Goal: Task Accomplishment & Management: Manage account settings

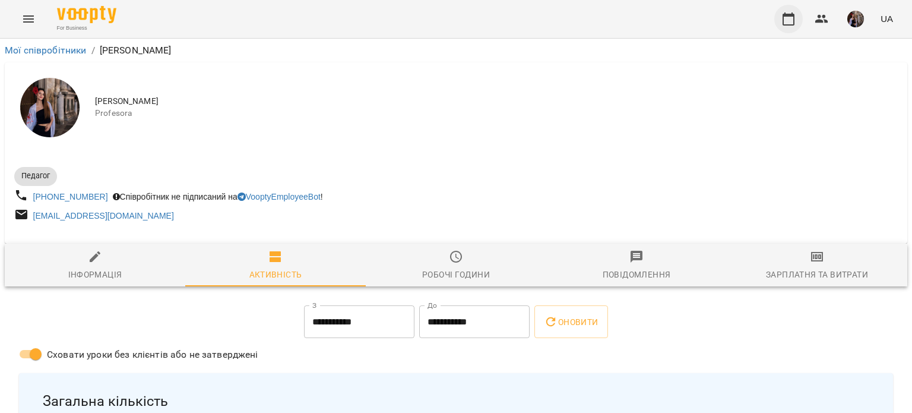
click at [790, 24] on icon "button" at bounding box center [789, 19] width 14 height 14
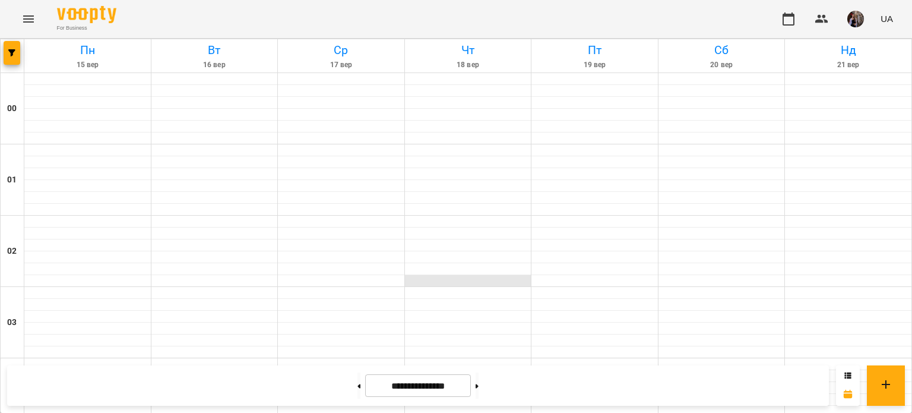
scroll to position [1196, 0]
click at [479, 391] on button at bounding box center [477, 385] width 3 height 26
click at [358, 384] on button at bounding box center [359, 385] width 3 height 26
click at [479, 384] on button at bounding box center [477, 385] width 3 height 26
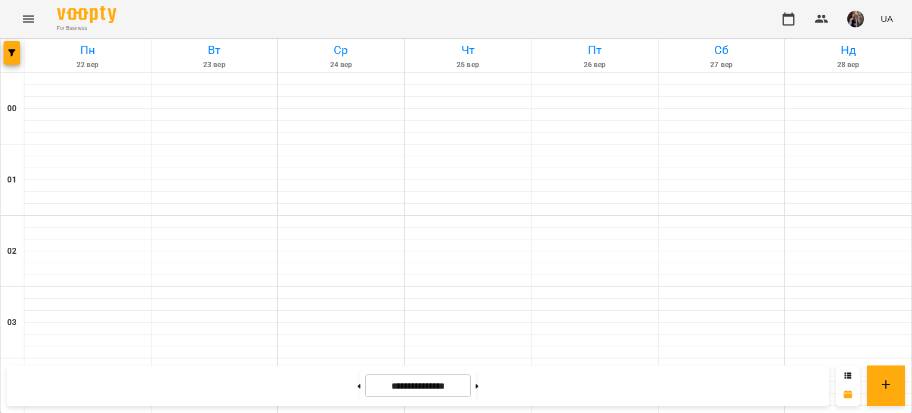
scroll to position [1065, 0]
click at [358, 384] on button at bounding box center [359, 385] width 3 height 26
click at [358, 390] on button at bounding box center [359, 385] width 3 height 26
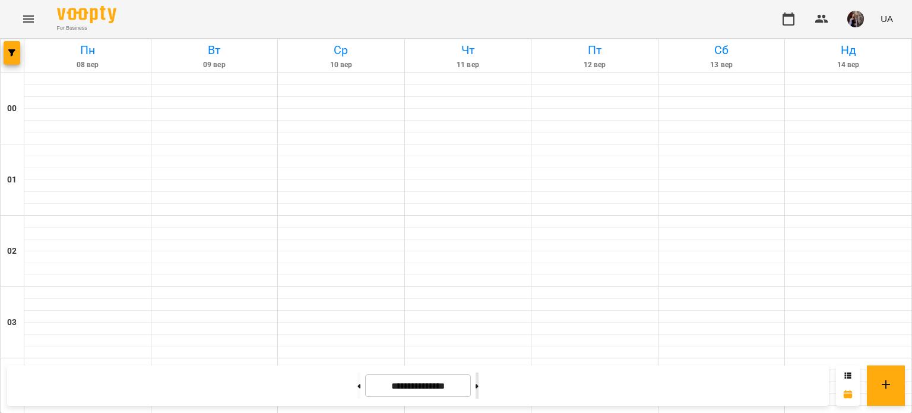
click at [479, 394] on button at bounding box center [477, 385] width 3 height 26
type input "**********"
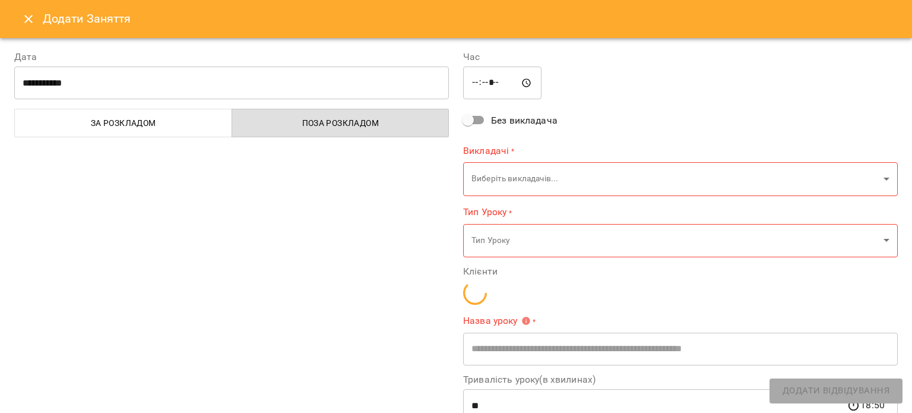
type input "**********"
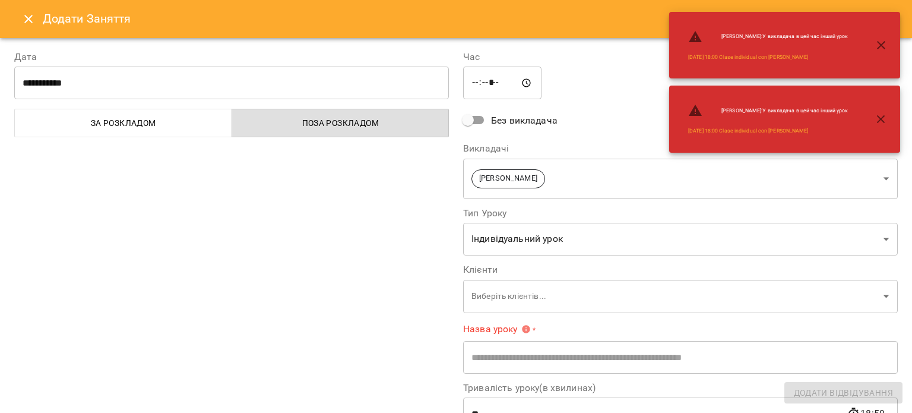
click at [24, 18] on icon "Close" at bounding box center [28, 19] width 14 height 14
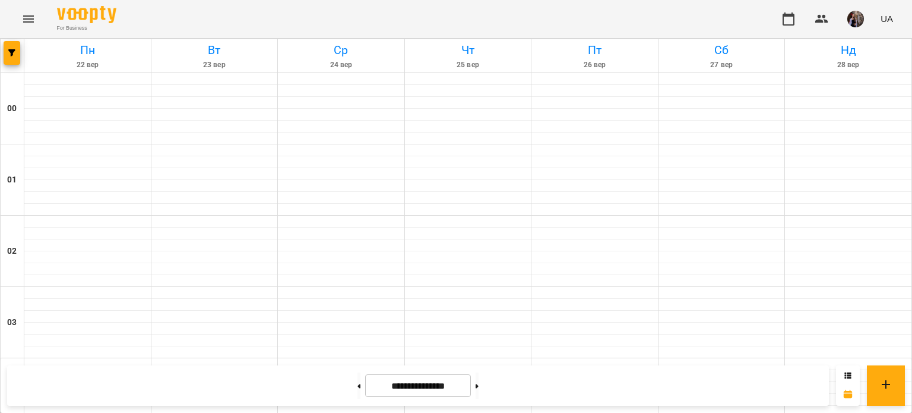
scroll to position [1196, 0]
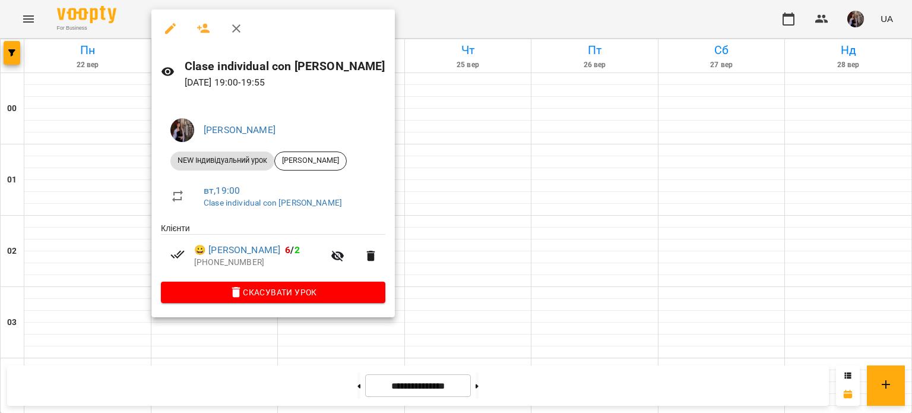
click at [255, 290] on span "Скасувати Урок" at bounding box center [273, 292] width 206 height 14
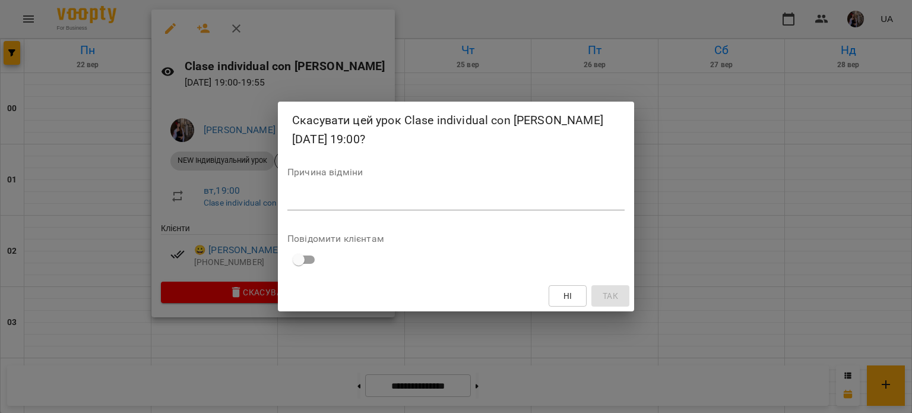
click at [337, 201] on textarea at bounding box center [456, 200] width 337 height 11
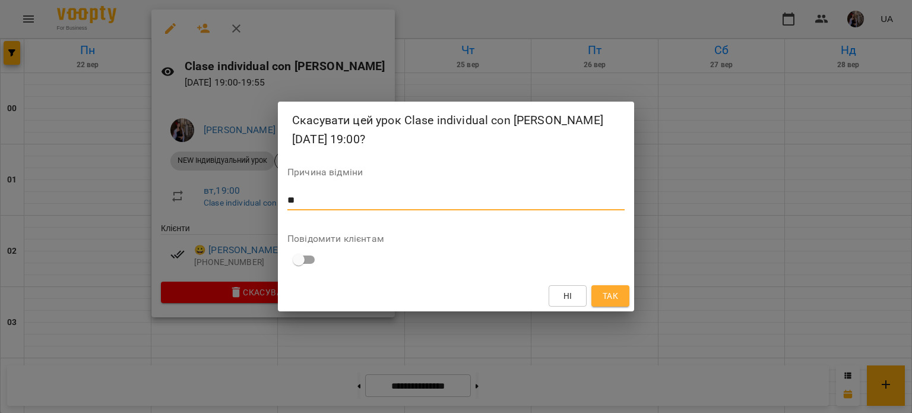
type textarea "**"
click at [624, 293] on button "Так" at bounding box center [611, 295] width 38 height 21
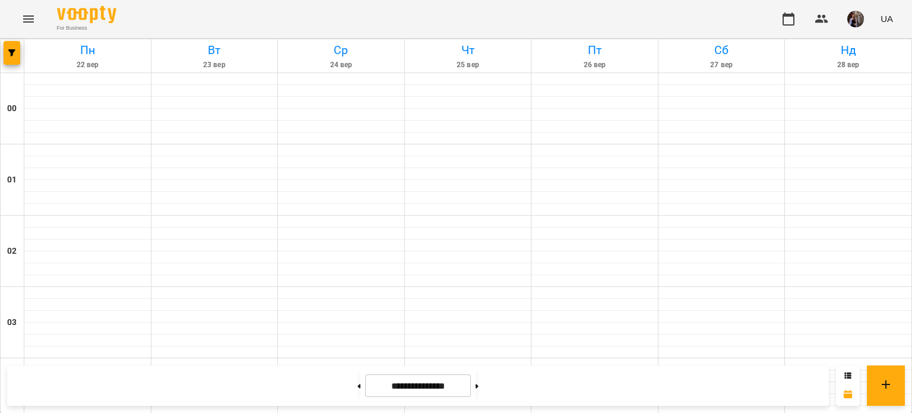
scroll to position [1114, 0]
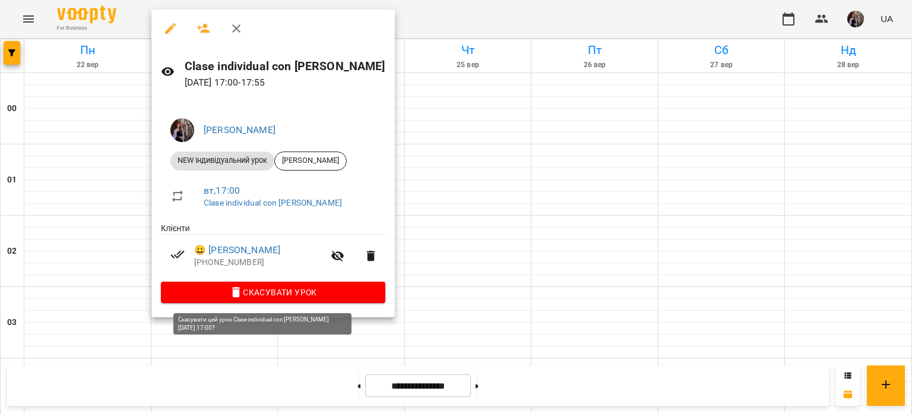
click at [272, 301] on button "Скасувати Урок" at bounding box center [273, 292] width 225 height 21
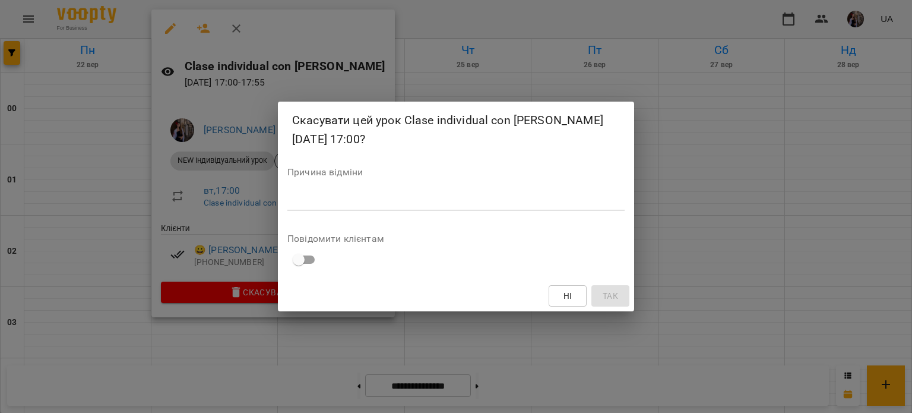
click at [376, 209] on div "*" at bounding box center [456, 200] width 337 height 19
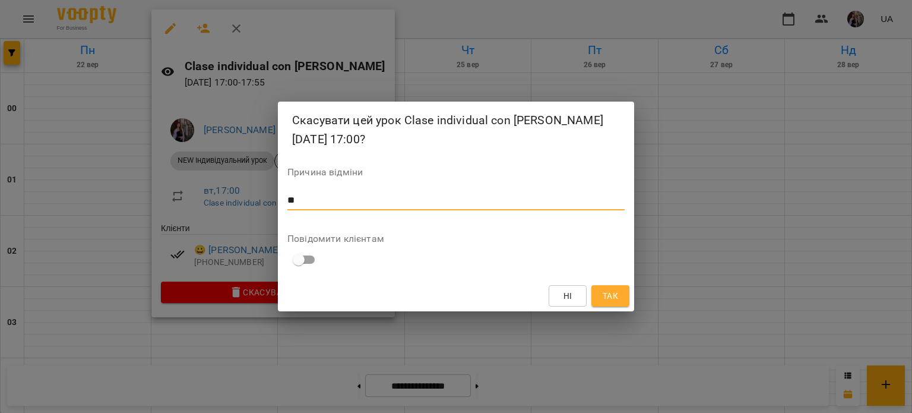
type textarea "**"
click at [611, 304] on button "Так" at bounding box center [611, 295] width 38 height 21
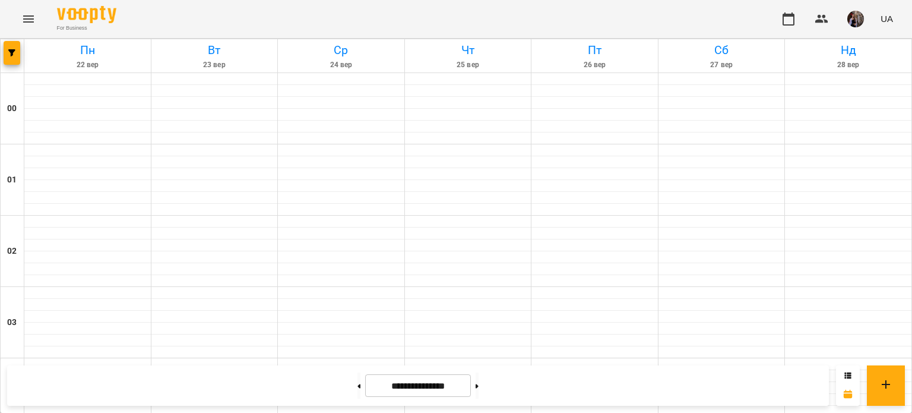
scroll to position [942, 0]
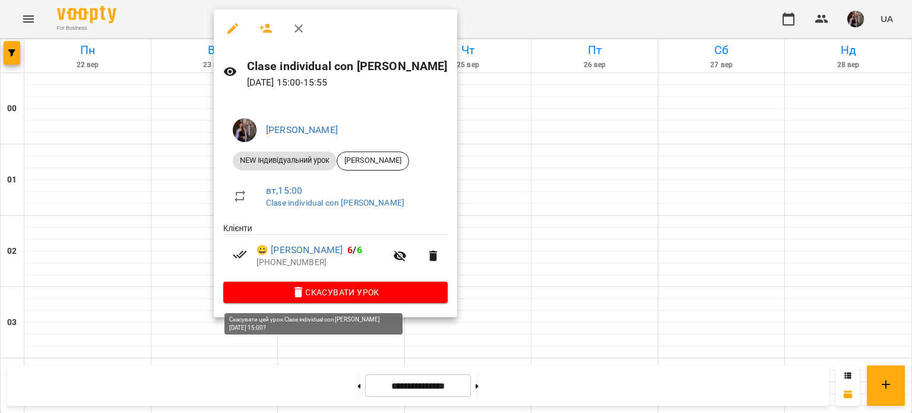
click at [331, 295] on span "Скасувати Урок" at bounding box center [336, 292] width 206 height 14
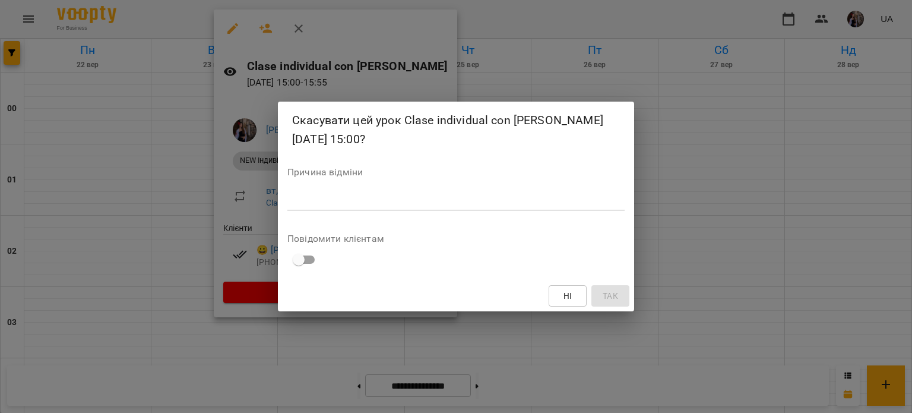
click at [388, 192] on div "*" at bounding box center [456, 200] width 337 height 19
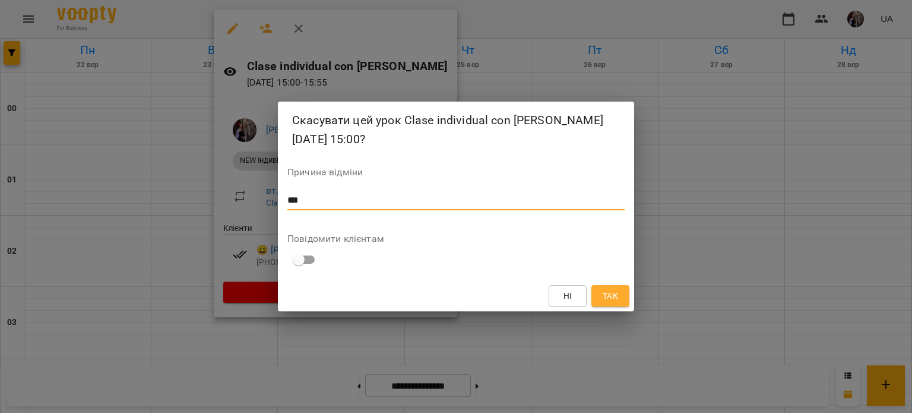
type textarea "***"
click at [615, 298] on span "Так" at bounding box center [610, 296] width 15 height 14
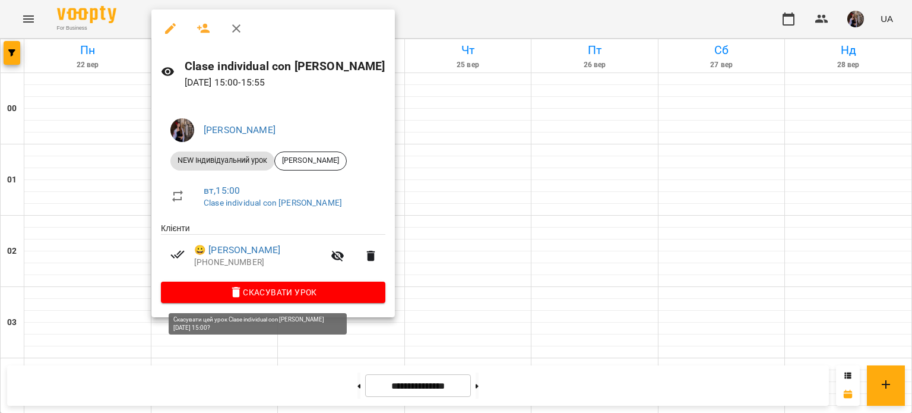
click at [269, 290] on span "Скасувати Урок" at bounding box center [273, 292] width 206 height 14
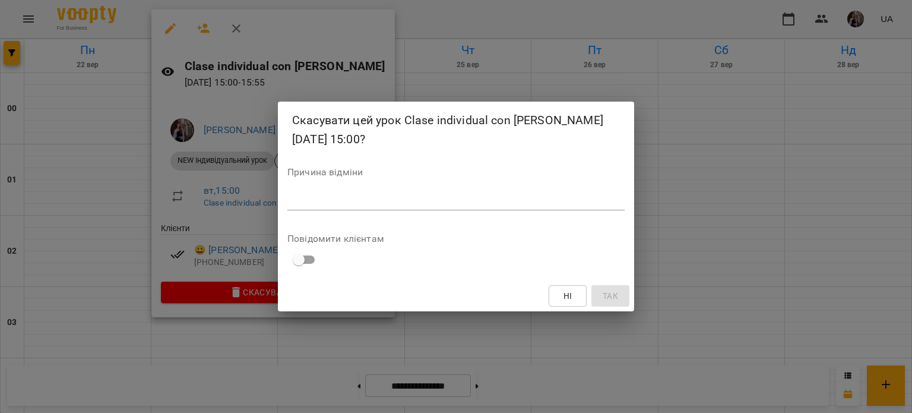
click at [322, 203] on textarea at bounding box center [456, 200] width 337 height 11
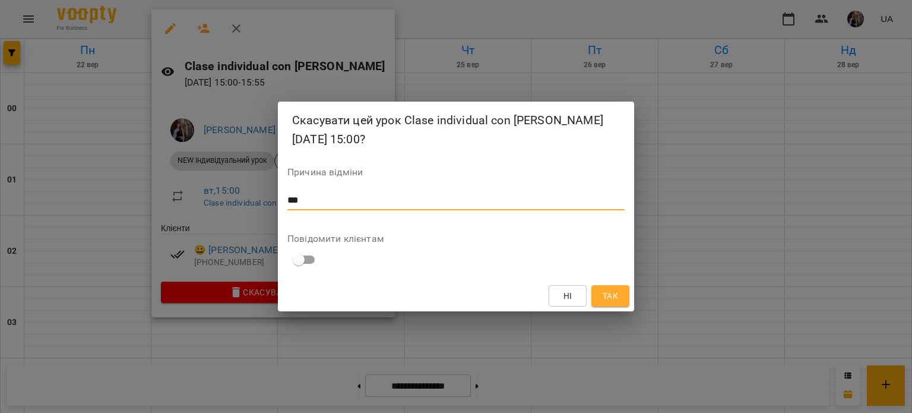
type textarea "***"
click at [611, 296] on span "Так" at bounding box center [610, 296] width 15 height 14
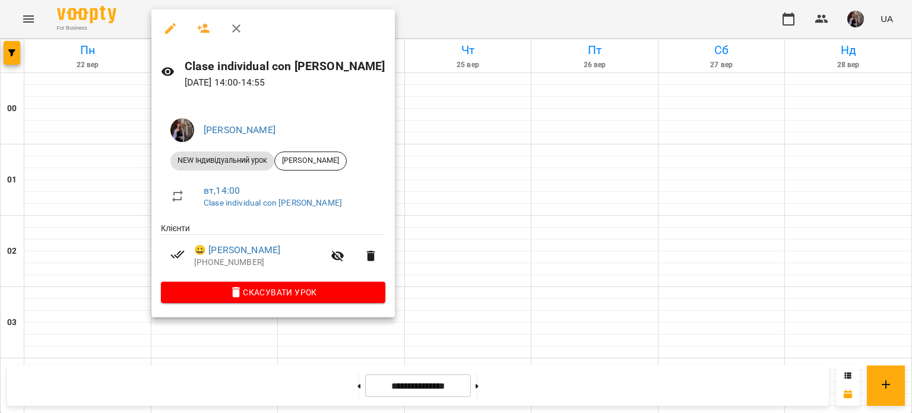
click at [307, 286] on span "Скасувати Урок" at bounding box center [273, 292] width 206 height 14
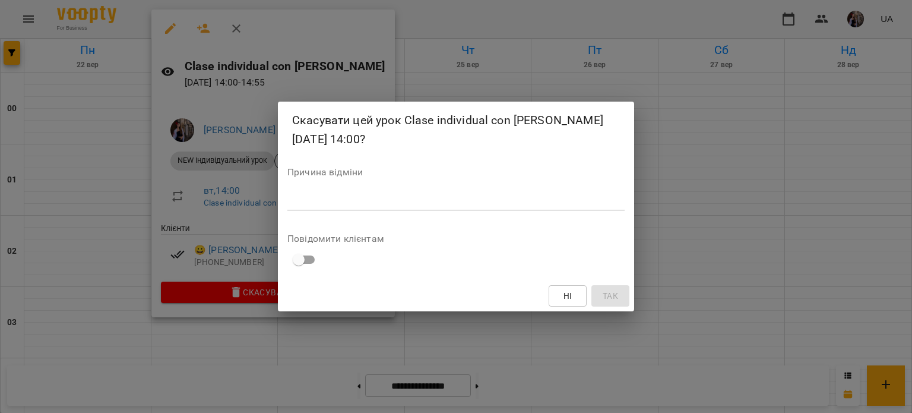
click at [430, 206] on div "*" at bounding box center [456, 200] width 337 height 19
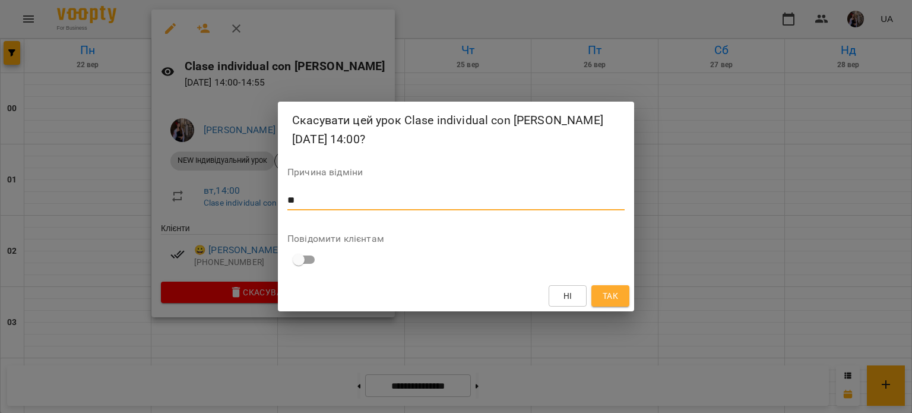
type textarea "**"
click at [623, 301] on button "Так" at bounding box center [611, 295] width 38 height 21
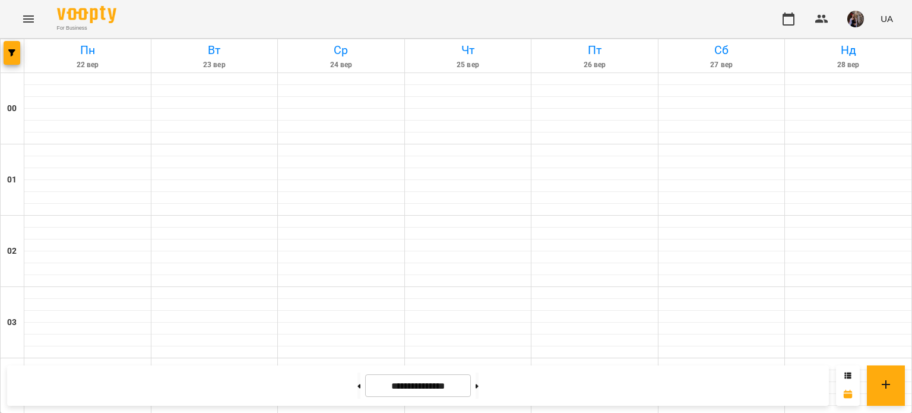
scroll to position [824, 0]
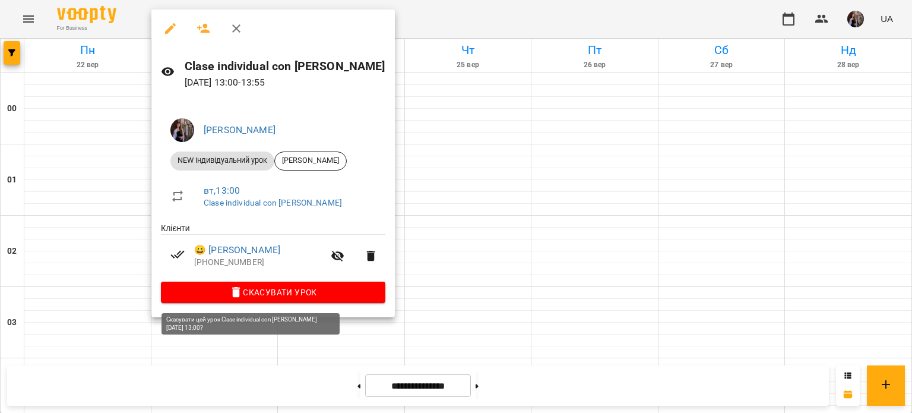
click at [289, 295] on span "Скасувати Урок" at bounding box center [273, 292] width 206 height 14
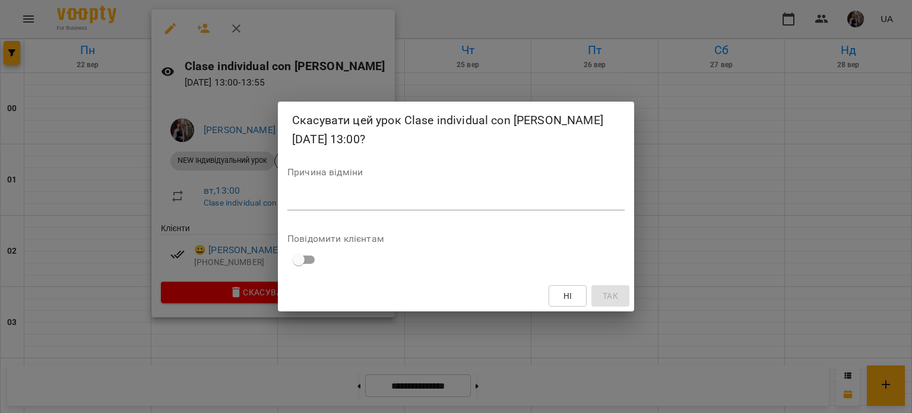
click at [353, 203] on textarea at bounding box center [456, 200] width 337 height 11
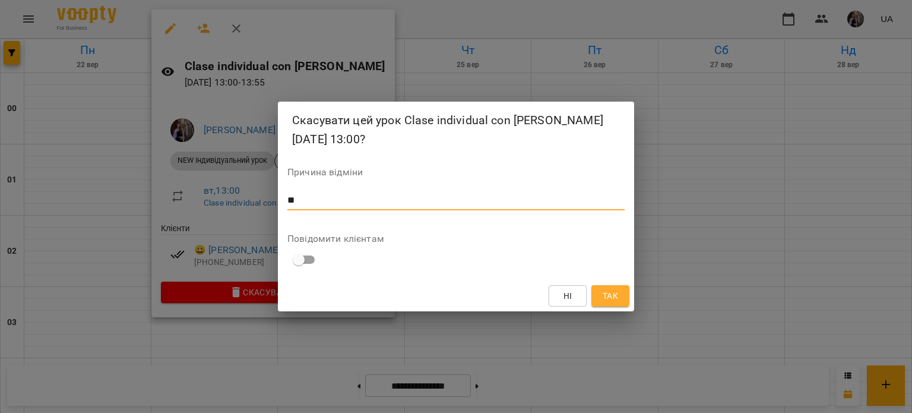
type textarea "**"
click at [621, 303] on button "Так" at bounding box center [611, 295] width 38 height 21
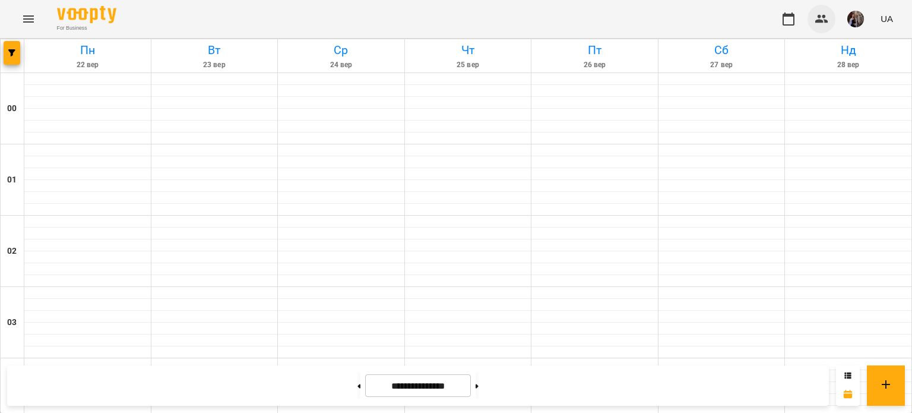
click at [825, 18] on icon "button" at bounding box center [822, 19] width 14 height 14
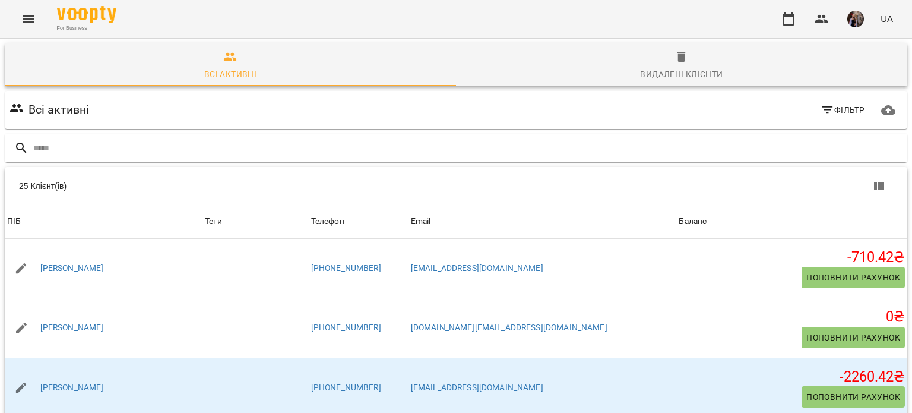
click at [847, 22] on button "button" at bounding box center [856, 19] width 31 height 31
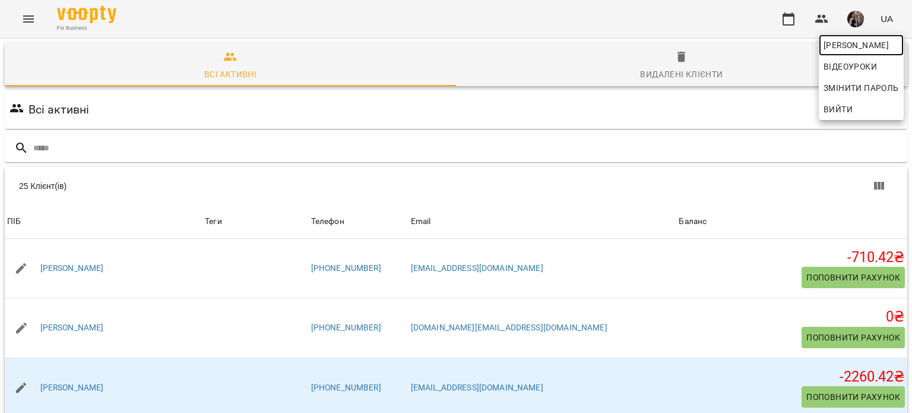
click at [845, 50] on span "[PERSON_NAME]" at bounding box center [861, 45] width 75 height 14
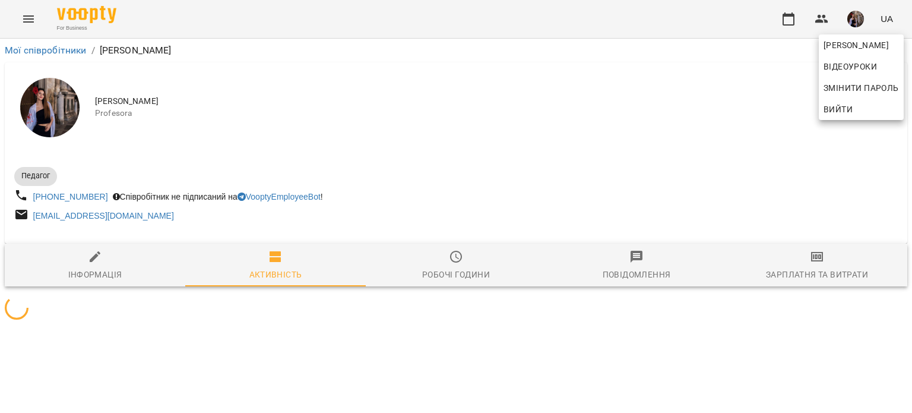
click at [262, 228] on div at bounding box center [456, 206] width 912 height 413
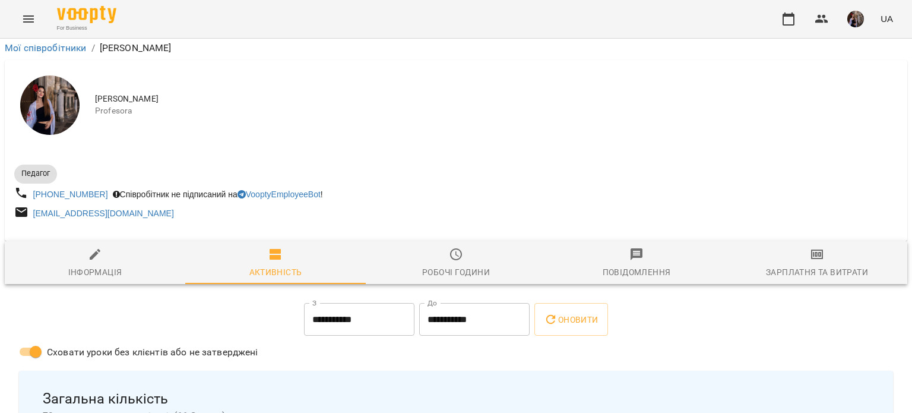
scroll to position [157, 0]
click at [788, 10] on button "button" at bounding box center [789, 19] width 29 height 29
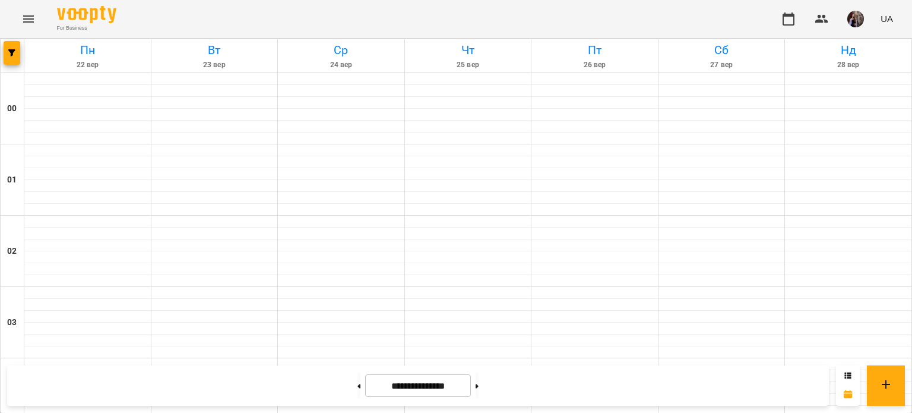
scroll to position [746, 0]
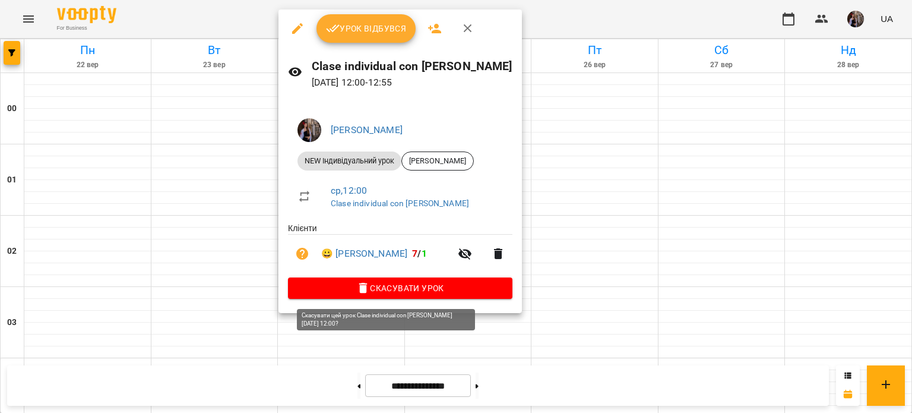
click at [394, 294] on span "Скасувати Урок" at bounding box center [401, 288] width 206 height 14
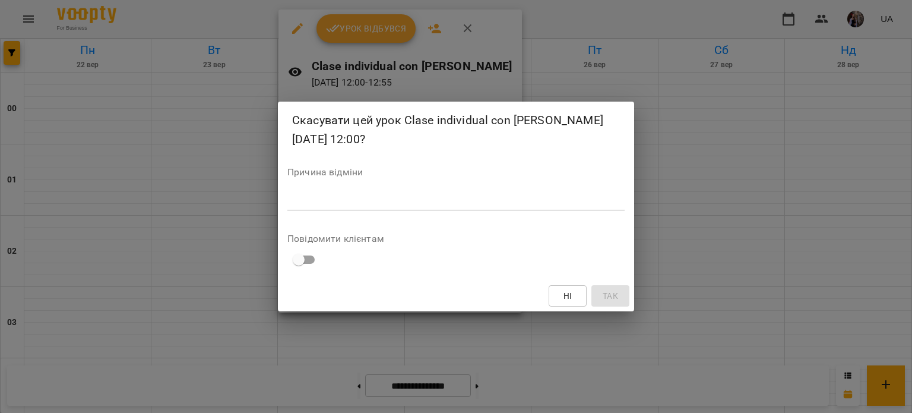
click at [437, 201] on textarea at bounding box center [456, 200] width 337 height 11
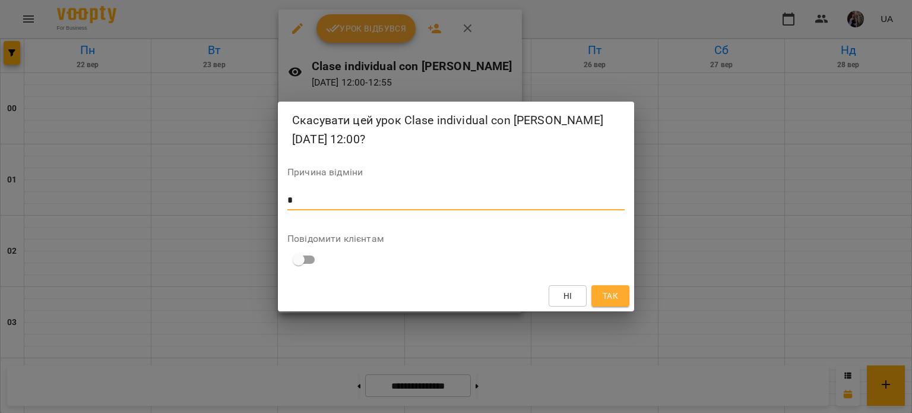
type textarea "*"
click at [614, 290] on span "Так" at bounding box center [610, 296] width 15 height 14
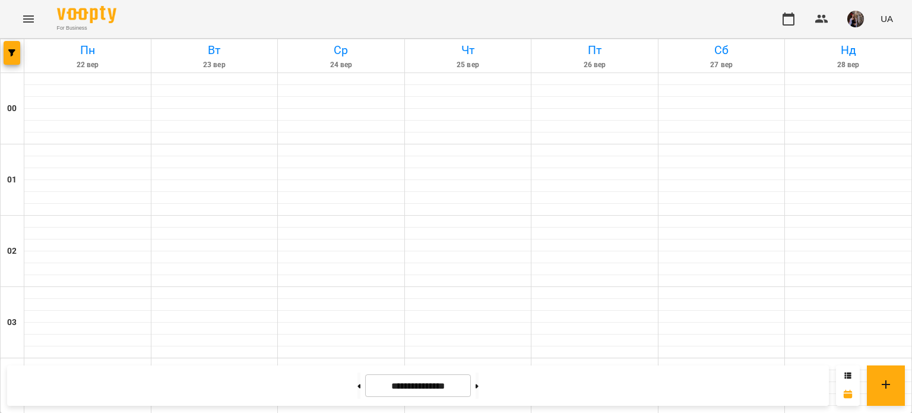
scroll to position [895, 0]
click at [358, 380] on button at bounding box center [359, 385] width 3 height 26
type input "**********"
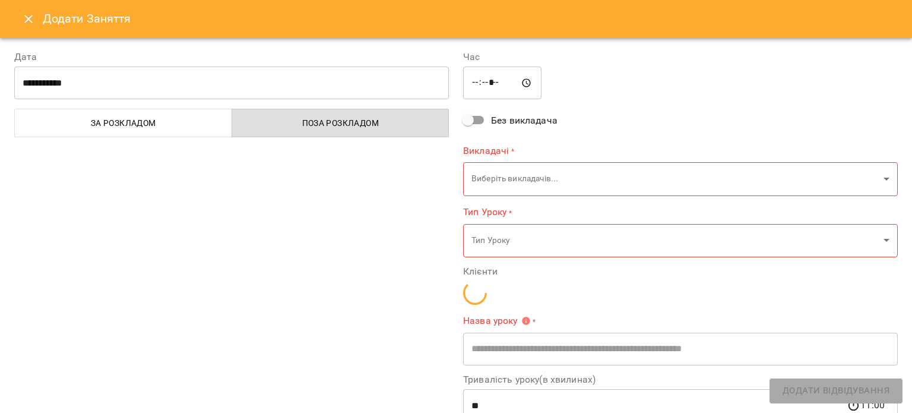
type input "**********"
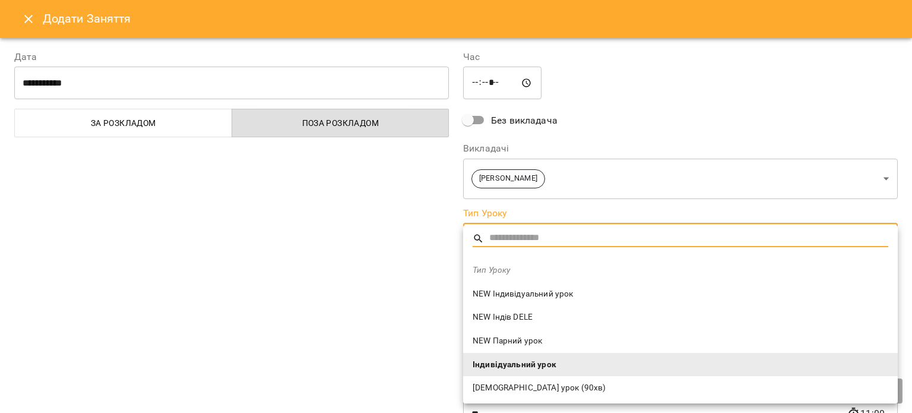
click at [555, 301] on li "NEW Індивідуальний урок" at bounding box center [680, 294] width 435 height 24
type input "**********"
type input "**"
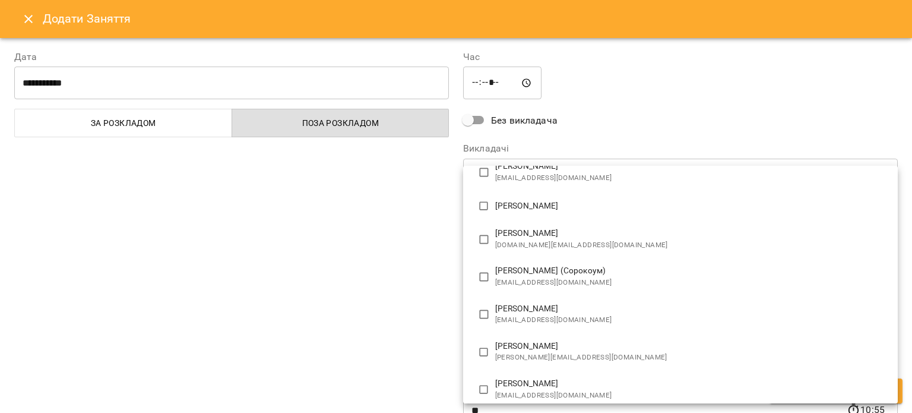
scroll to position [778, 0]
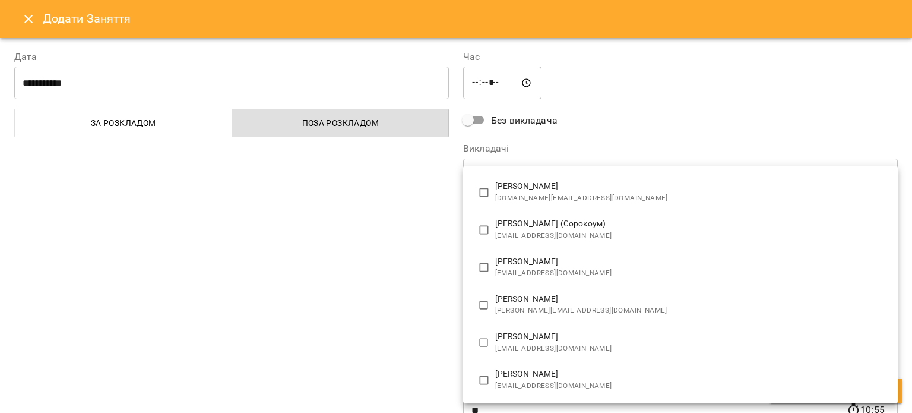
click at [515, 367] on li "[PERSON_NAME] [EMAIL_ADDRESS][DOMAIN_NAME]" at bounding box center [680, 379] width 435 height 37
type input "**********"
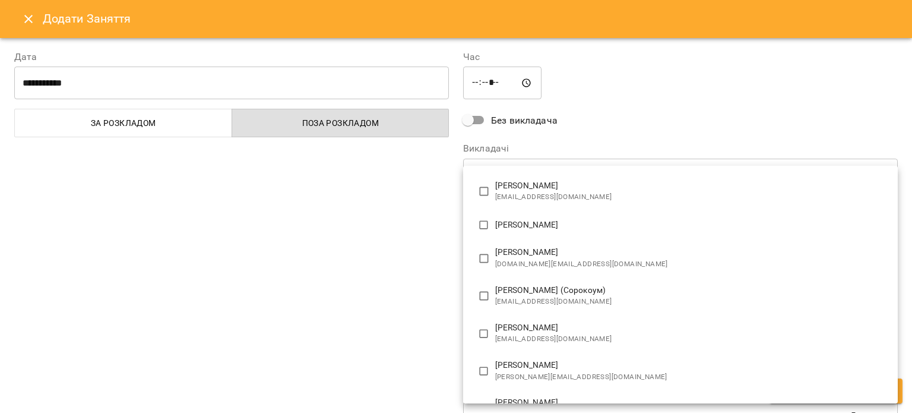
scroll to position [0, 0]
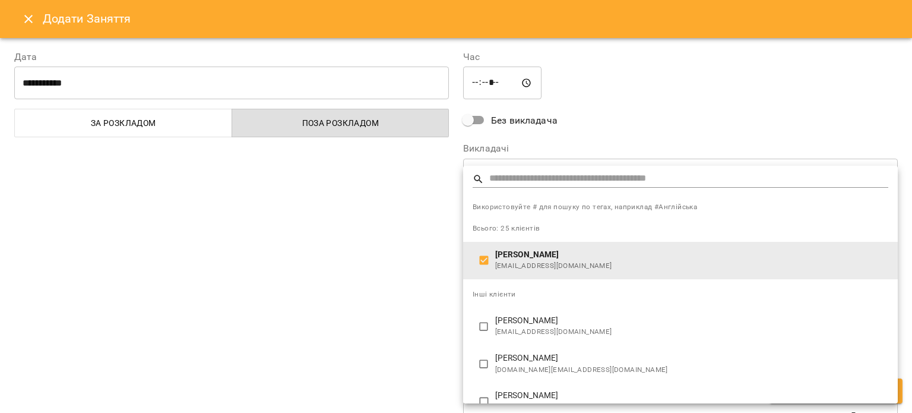
click at [372, 305] on div at bounding box center [456, 206] width 912 height 413
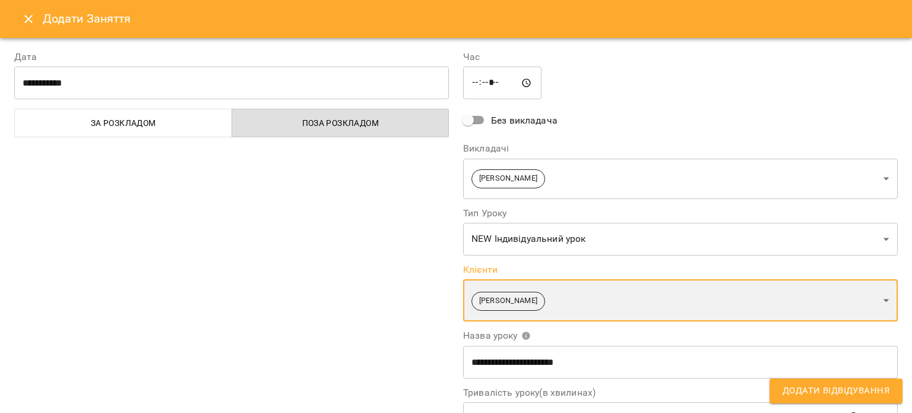
scroll to position [163, 0]
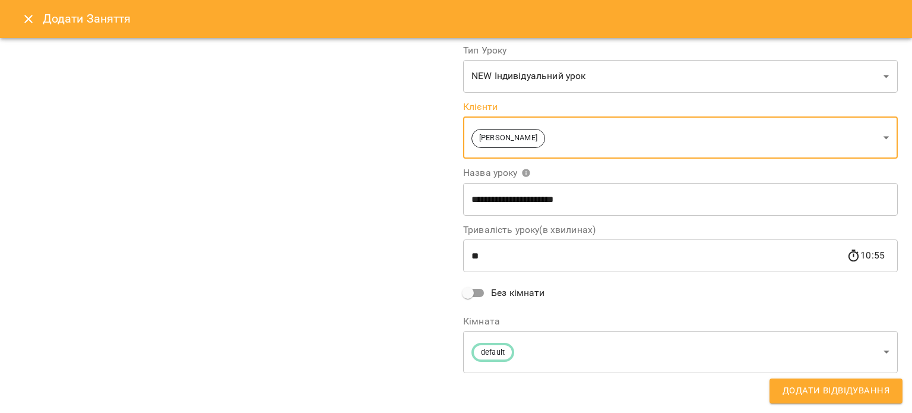
click at [826, 391] on span "Додати Відвідування" at bounding box center [836, 390] width 107 height 15
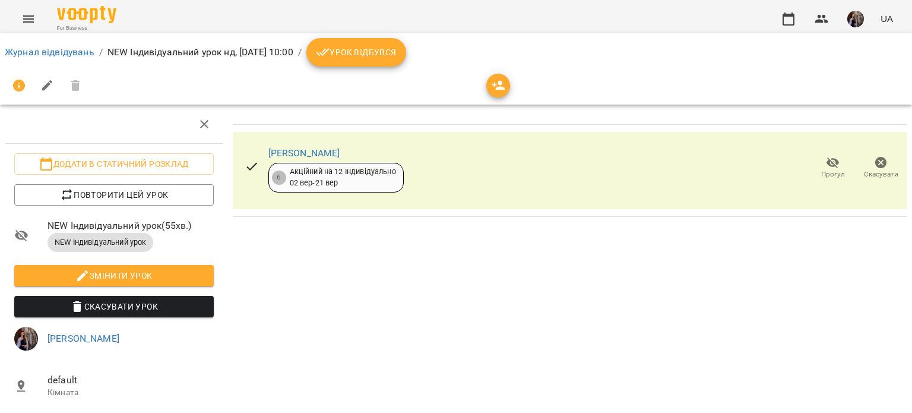
click at [487, 83] on span "button" at bounding box center [499, 85] width 24 height 14
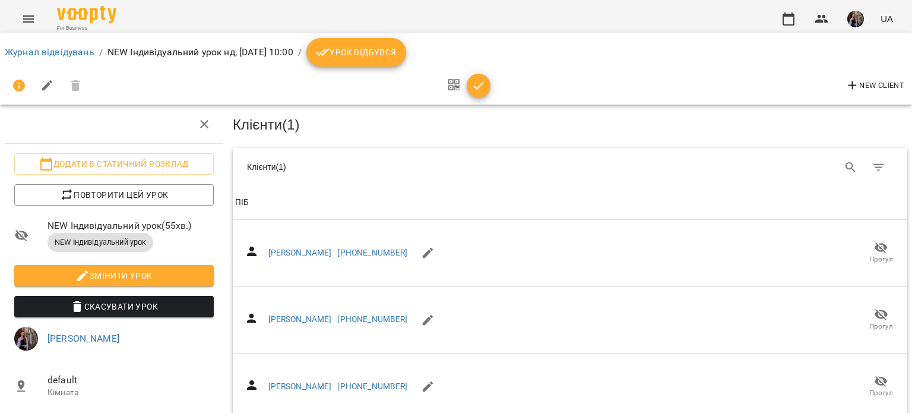
click at [483, 77] on button "button" at bounding box center [479, 86] width 24 height 24
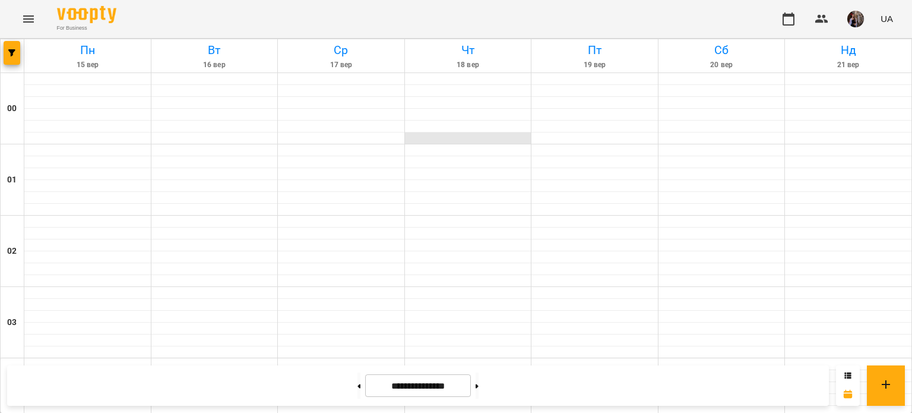
scroll to position [651, 0]
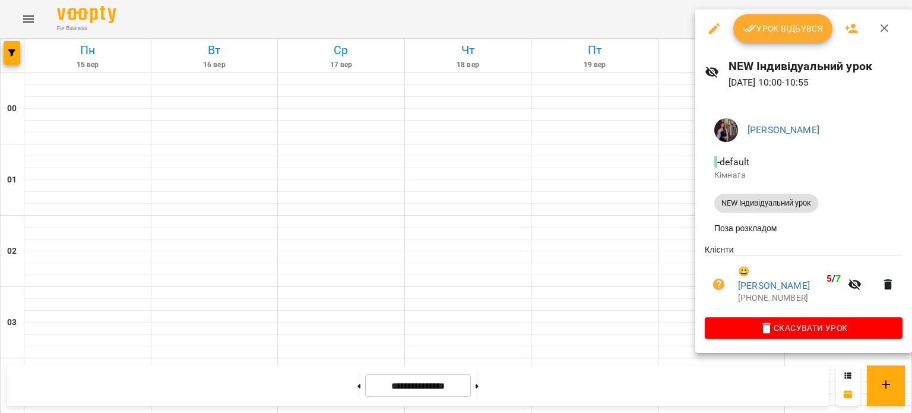
click at [778, 38] on button "Урок відбувся" at bounding box center [784, 28] width 100 height 29
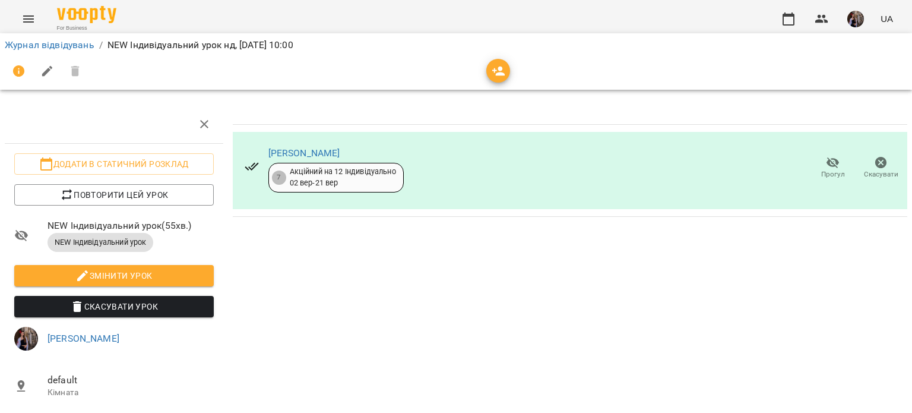
click at [504, 68] on icon "button" at bounding box center [499, 71] width 14 height 14
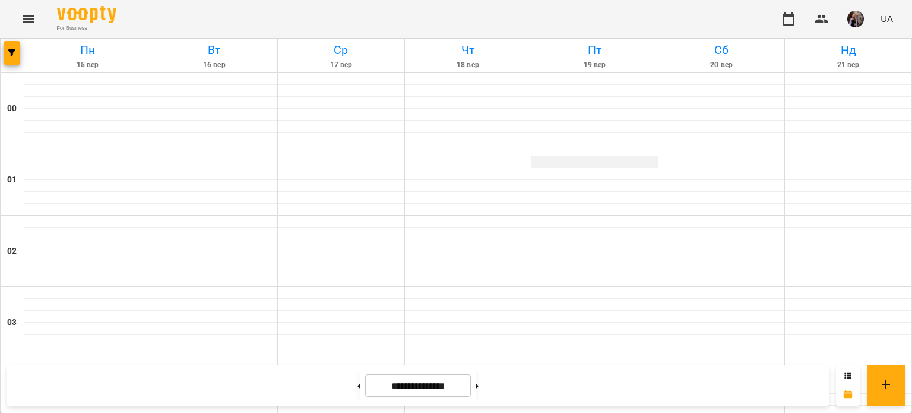
scroll to position [800, 0]
click at [479, 390] on button at bounding box center [477, 385] width 3 height 26
type input "**********"
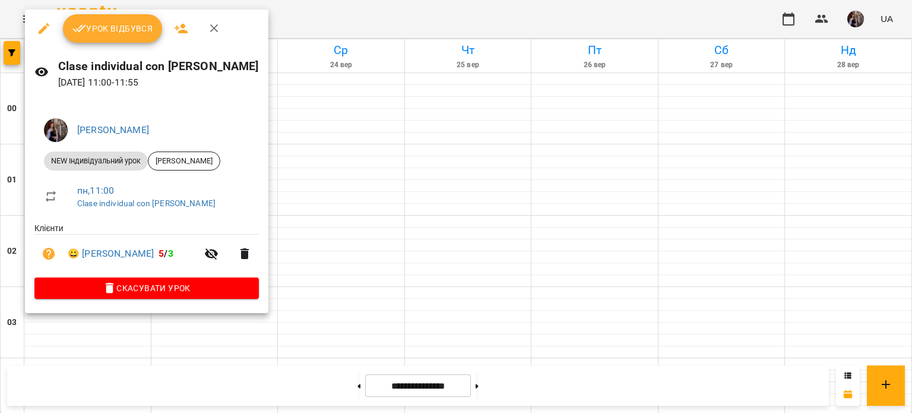
click at [135, 30] on span "Урок відбувся" at bounding box center [112, 28] width 81 height 14
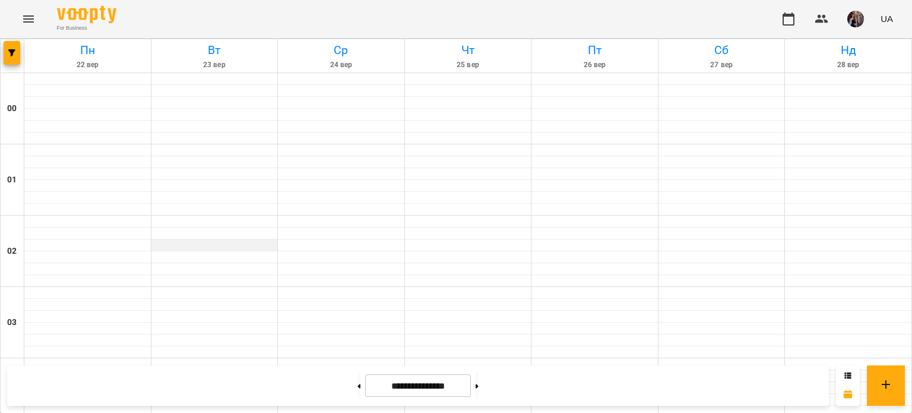
scroll to position [682, 0]
click at [864, 11] on span "button" at bounding box center [856, 19] width 17 height 17
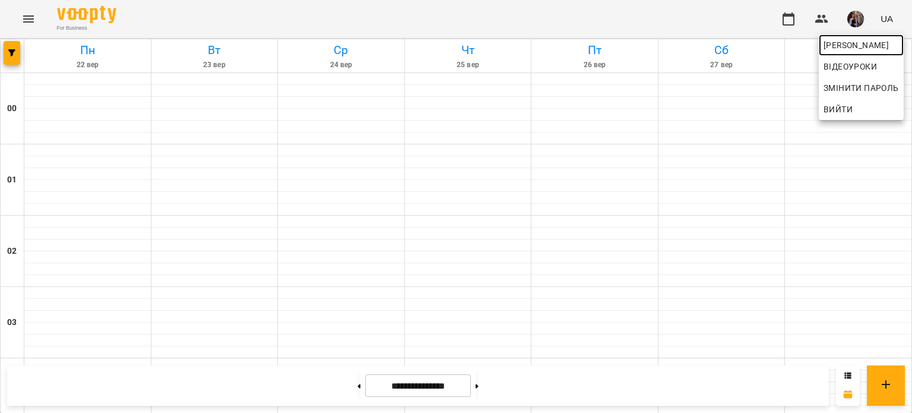
click at [830, 46] on span "[PERSON_NAME]" at bounding box center [861, 45] width 75 height 14
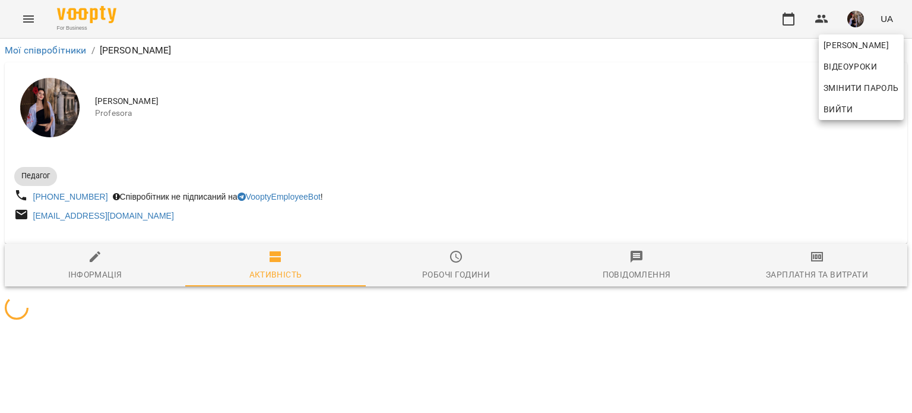
click at [545, 200] on div at bounding box center [456, 206] width 912 height 413
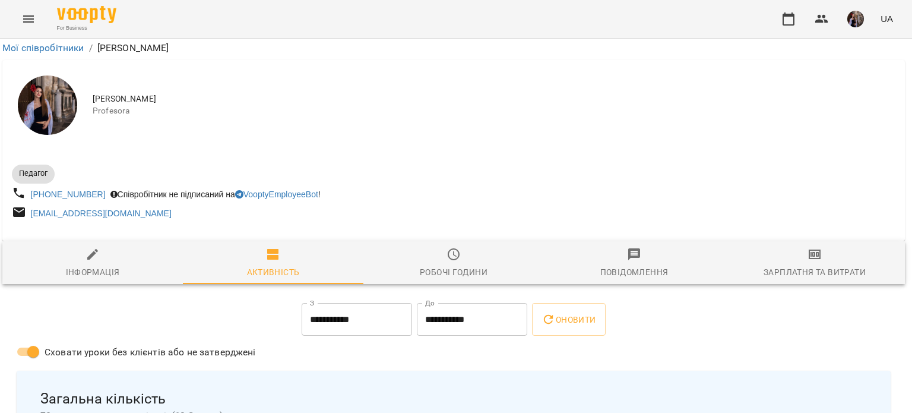
scroll to position [0, 2]
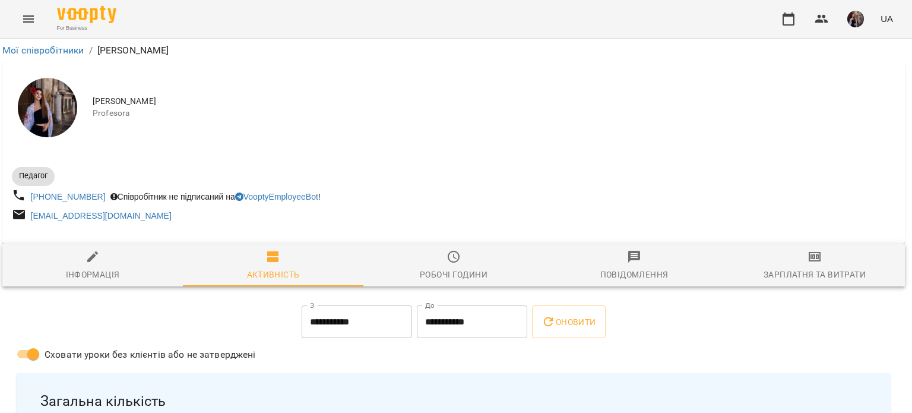
click at [850, 24] on img "button" at bounding box center [856, 19] width 17 height 17
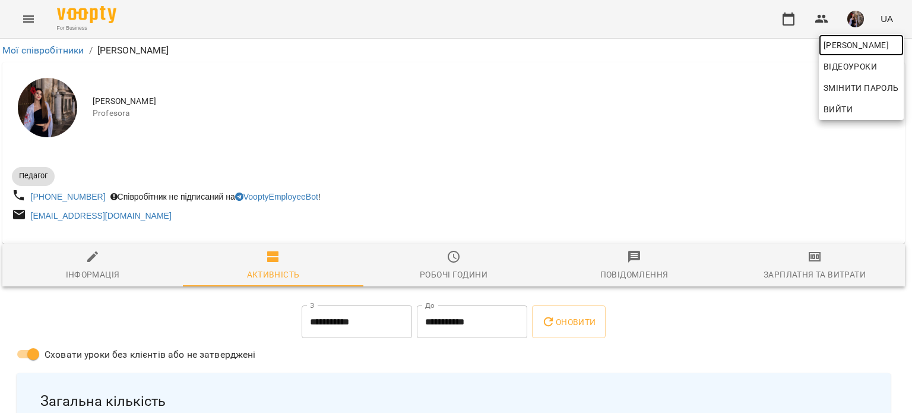
click at [845, 38] on span "[PERSON_NAME]" at bounding box center [861, 45] width 75 height 14
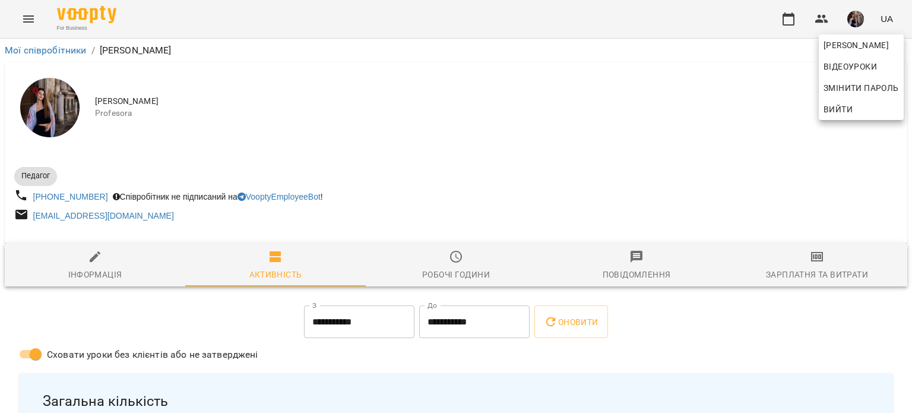
click at [75, 1] on div at bounding box center [456, 206] width 912 height 413
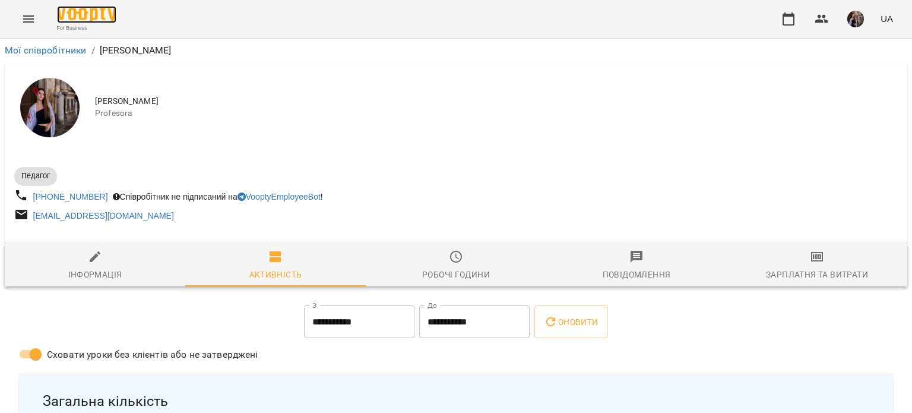
click at [77, 14] on img at bounding box center [86, 14] width 59 height 17
